Goal: Purchase product/service

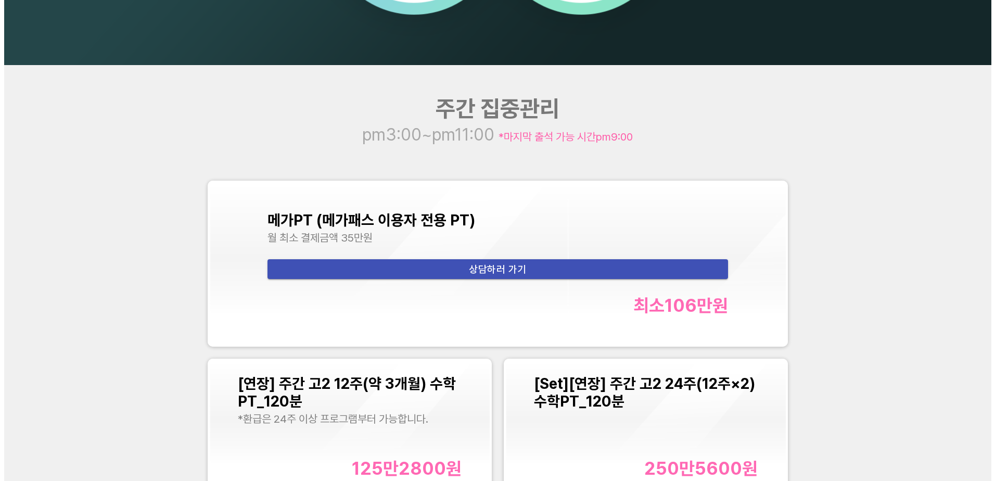
scroll to position [1405, 0]
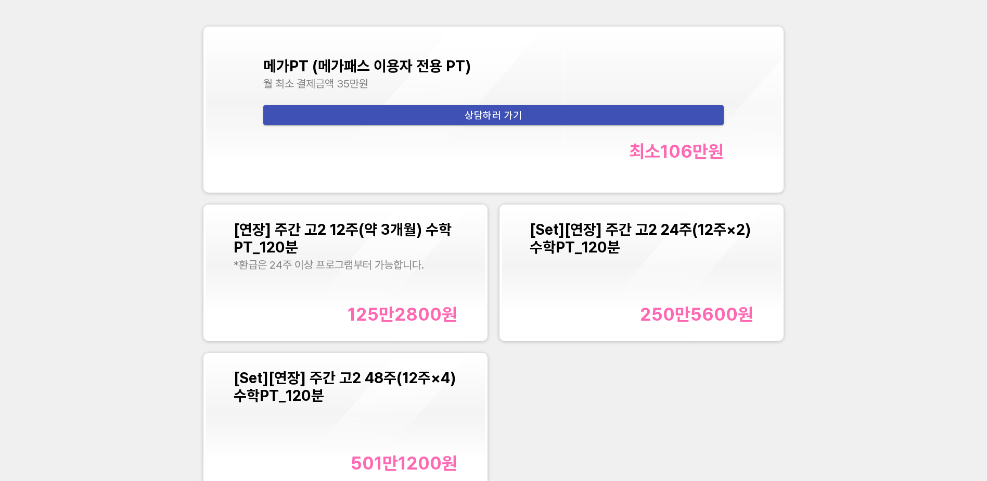
click at [631, 309] on div "250만5600 원" at bounding box center [642, 313] width 224 height 21
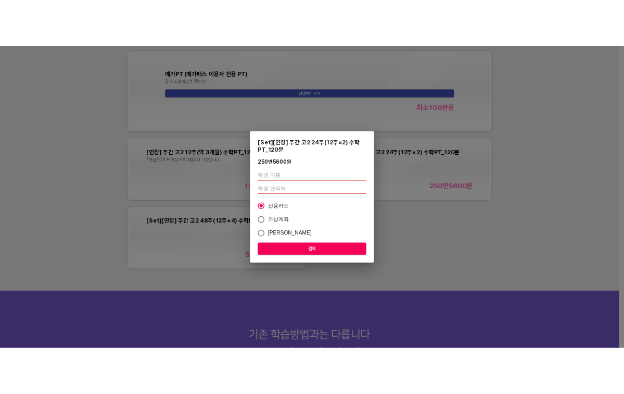
scroll to position [868, 0]
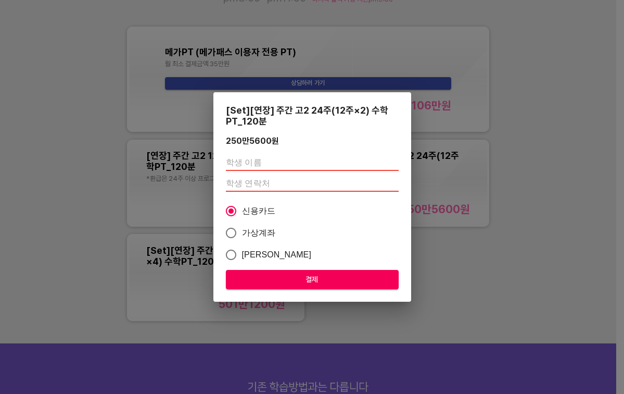
click at [320, 162] on input "text" at bounding box center [312, 162] width 173 height 17
type input "q"
type input "백서원"
type input "01058055779"
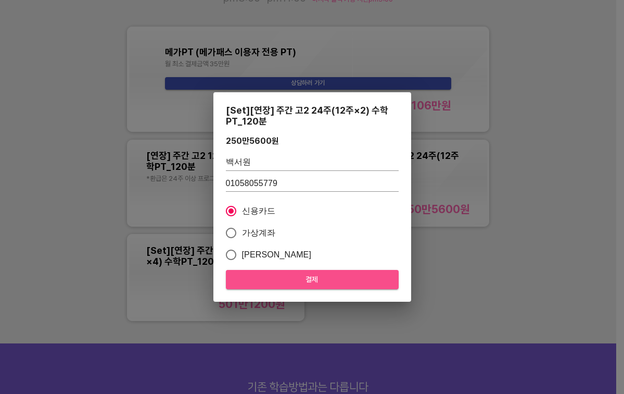
click at [319, 276] on span "결제" at bounding box center [312, 279] width 156 height 13
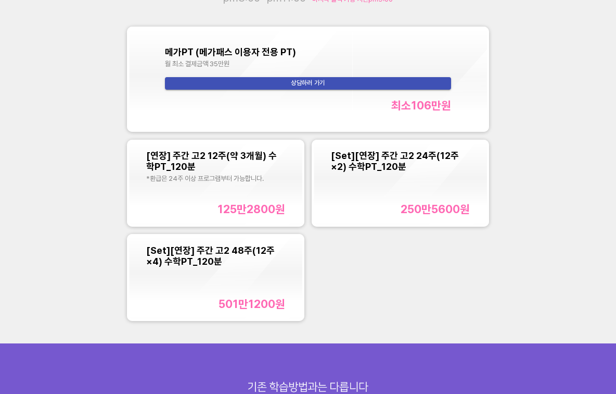
click at [402, 188] on div "[Set][연장] 주간 고2 24주(12주×2) 수학PT_120분 250만5600 원" at bounding box center [400, 183] width 138 height 66
